Goal: Navigation & Orientation: Locate item on page

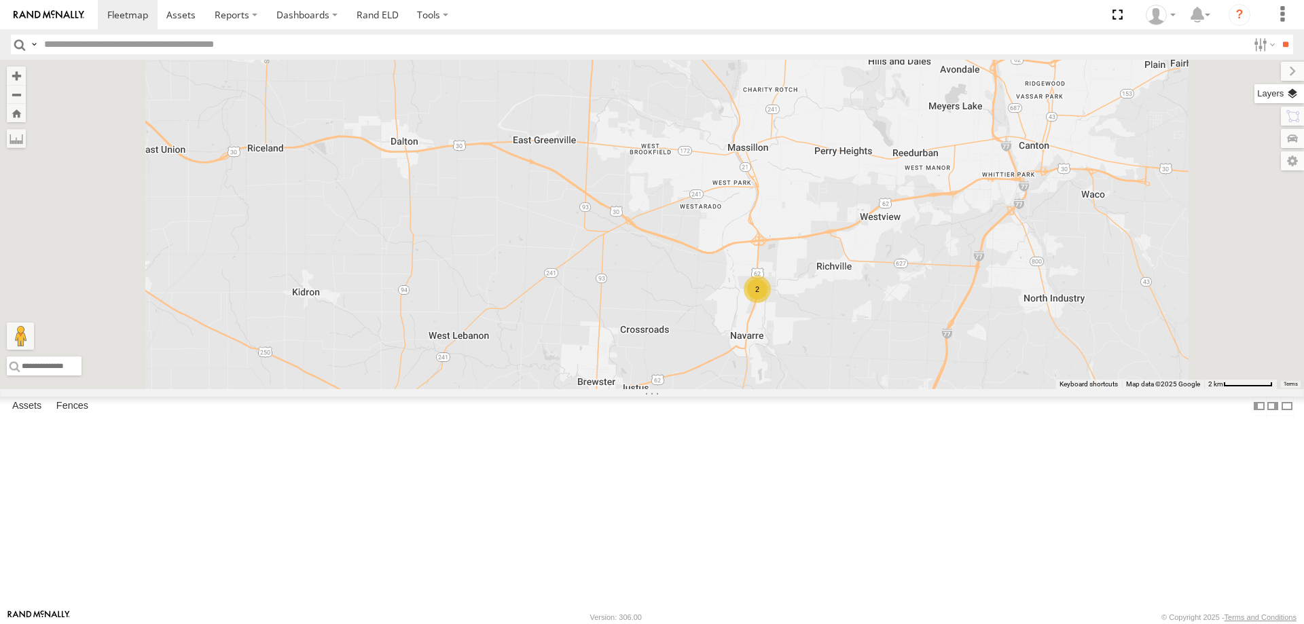
click at [1292, 95] on label at bounding box center [1279, 93] width 50 height 19
click at [0, 0] on span "Basemaps" at bounding box center [0, 0] width 0 height 0
click at [0, 0] on span "Satellite + Roadmap" at bounding box center [0, 0] width 0 height 0
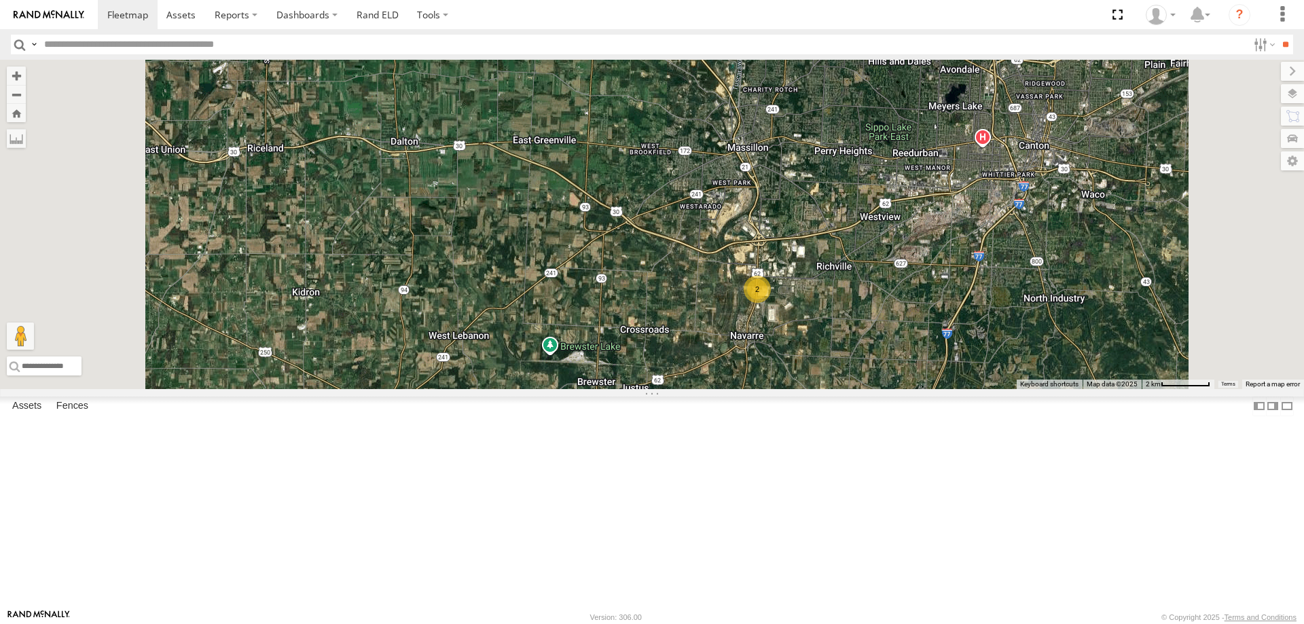
click at [0, 0] on span "Night" at bounding box center [0, 0] width 0 height 0
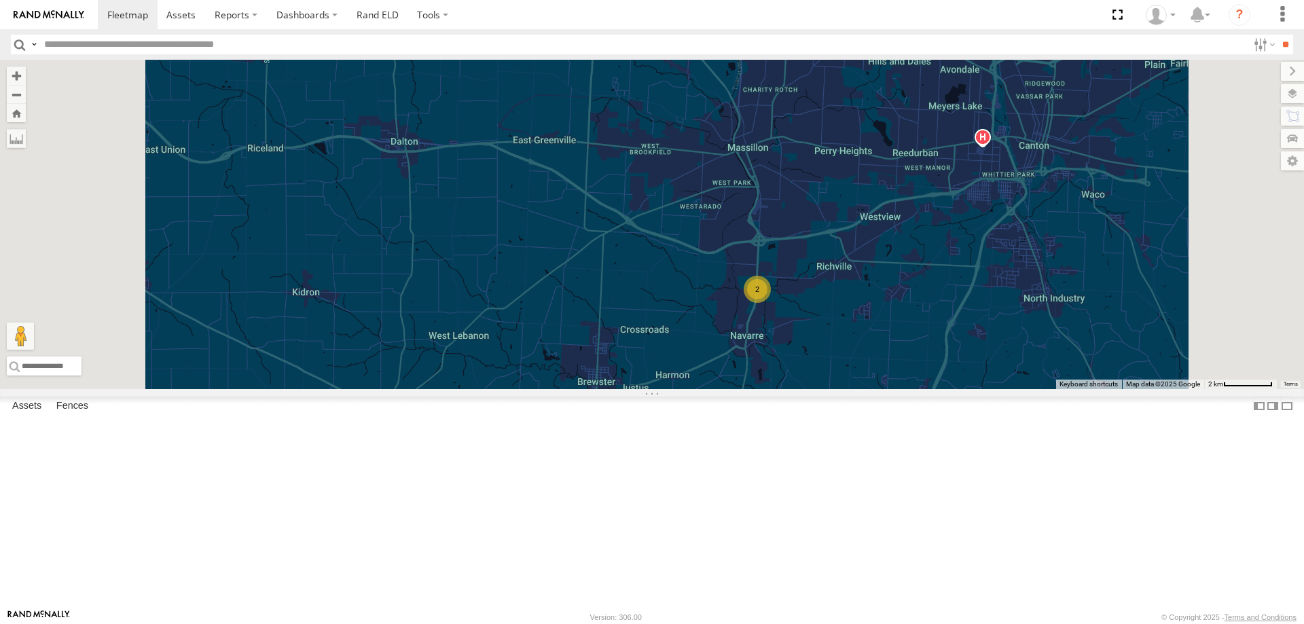
click at [0, 0] on span "Satellite + Roadmap" at bounding box center [0, 0] width 0 height 0
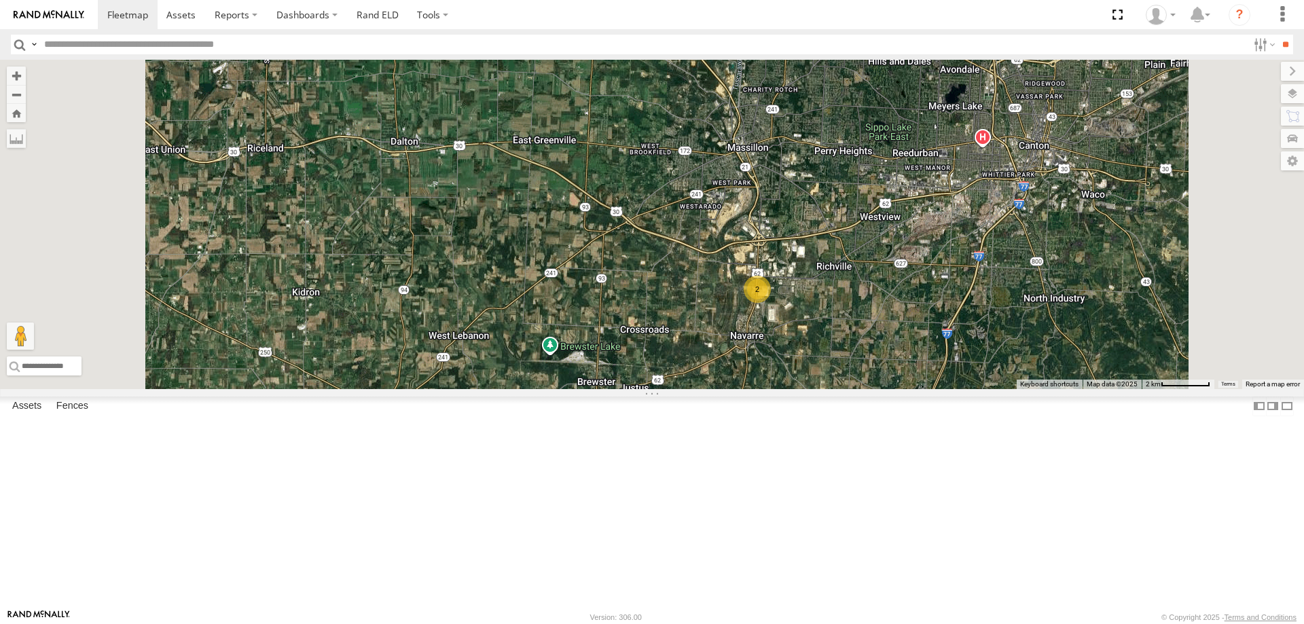
click at [0, 0] on span "Overlays" at bounding box center [0, 0] width 0 height 0
click at [0, 0] on span "Traffic" at bounding box center [0, 0] width 0 height 0
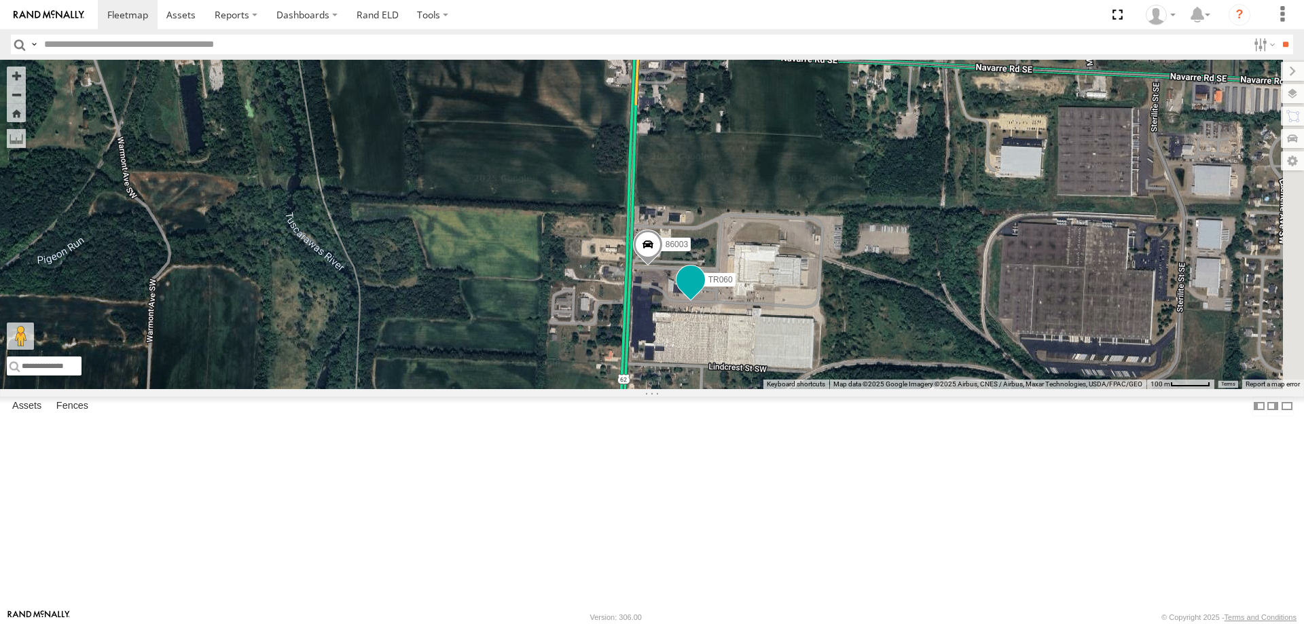
drag, startPoint x: 985, startPoint y: 286, endPoint x: 852, endPoint y: 395, distance: 171.3
click at [703, 291] on span at bounding box center [690, 279] width 24 height 24
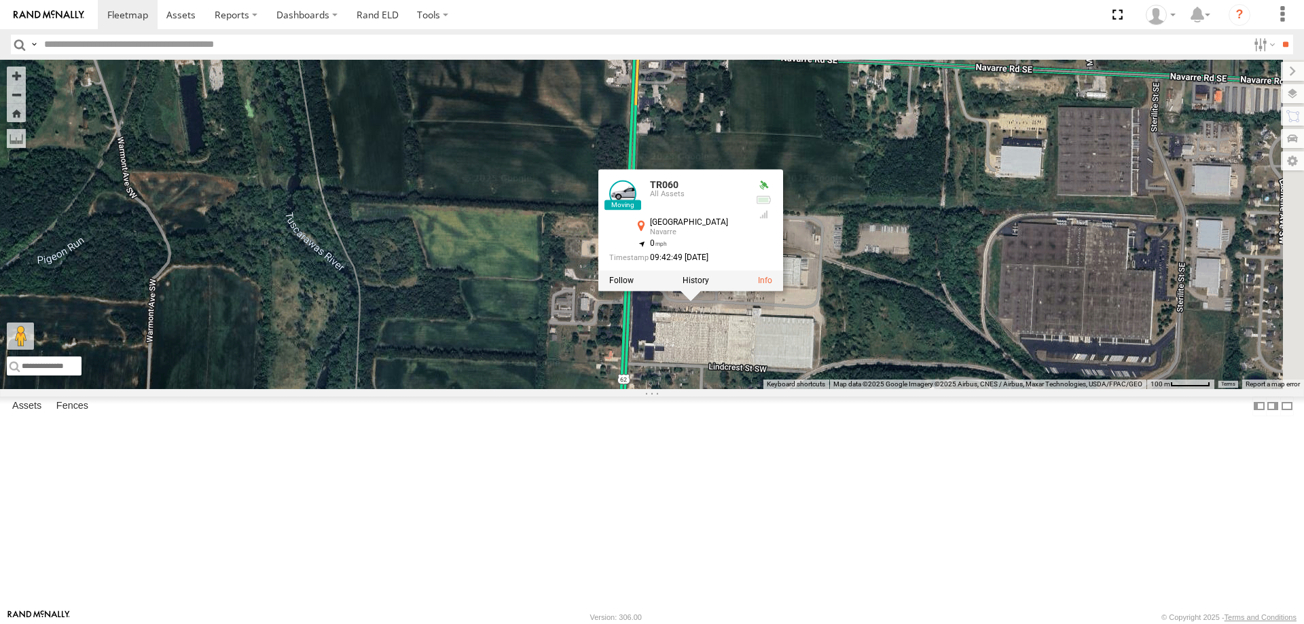
click at [998, 325] on div "86003 TR060 TR060 All Assets [STREET_ADDRESS][PERSON_NAME] , -81.5153 0 09:42:4…" at bounding box center [652, 224] width 1304 height 329
